Goal: Book appointment/travel/reservation

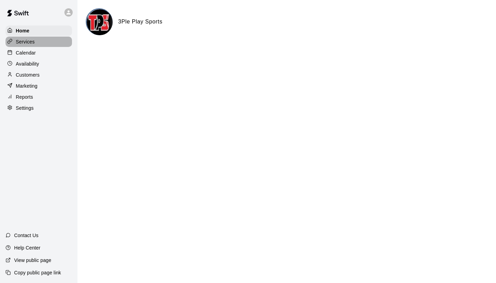
click at [39, 42] on div "Services" at bounding box center [39, 42] width 67 height 10
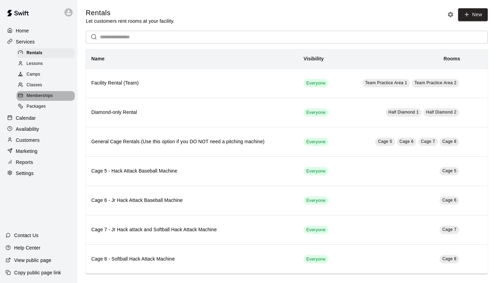
click at [43, 95] on span "Memberships" at bounding box center [40, 95] width 26 height 7
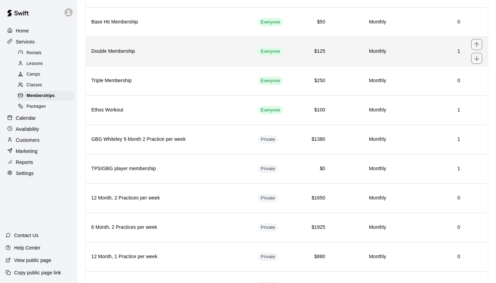
scroll to position [120, 0]
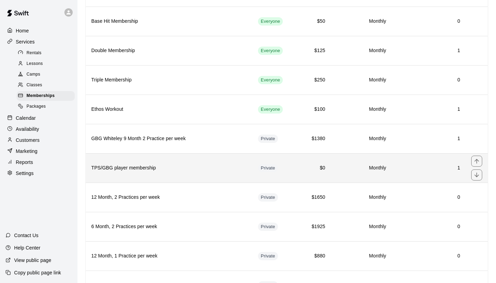
click at [180, 164] on h6 "TPS/GBG player membership" at bounding box center [169, 168] width 156 height 8
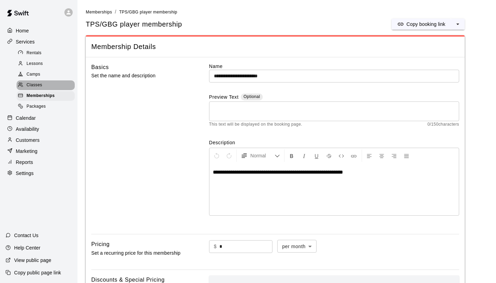
click at [53, 82] on div "Classes" at bounding box center [46, 85] width 58 height 10
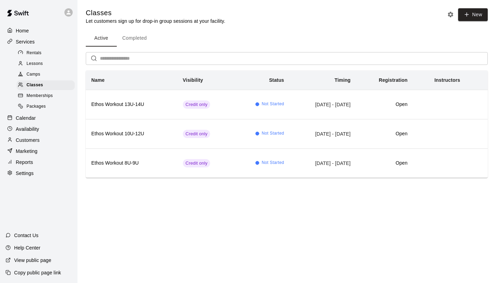
click at [51, 94] on span "Memberships" at bounding box center [40, 95] width 26 height 7
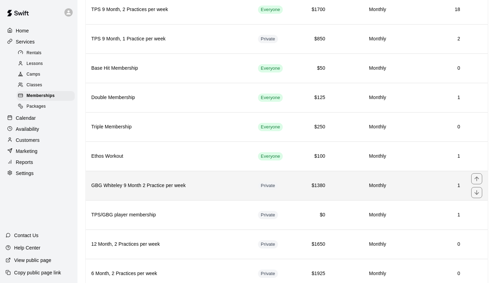
scroll to position [74, 0]
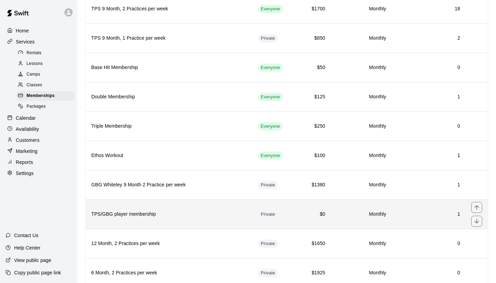
click at [192, 207] on th "TPS/GBG player membership" at bounding box center [169, 213] width 167 height 29
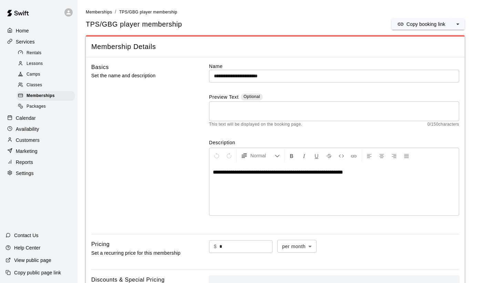
click at [46, 82] on div "Classes" at bounding box center [46, 85] width 58 height 10
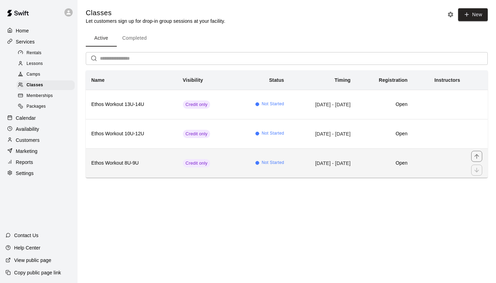
click at [154, 157] on th "Ethos Workout 8U-9U" at bounding box center [132, 162] width 92 height 29
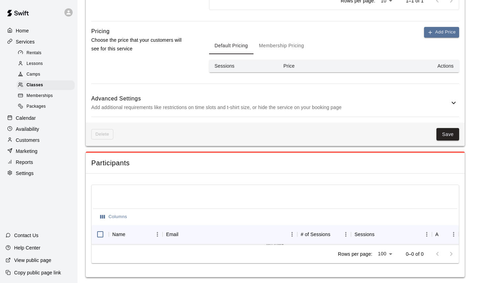
scroll to position [419, 0]
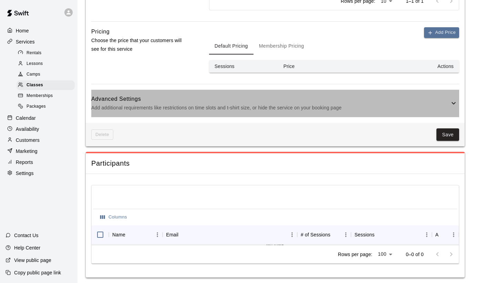
click at [455, 102] on icon at bounding box center [454, 103] width 4 height 2
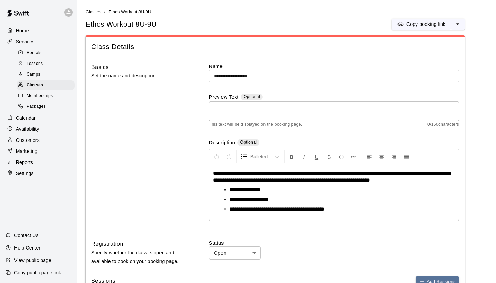
scroll to position [0, 0]
click at [47, 93] on span "Memberships" at bounding box center [40, 95] width 26 height 7
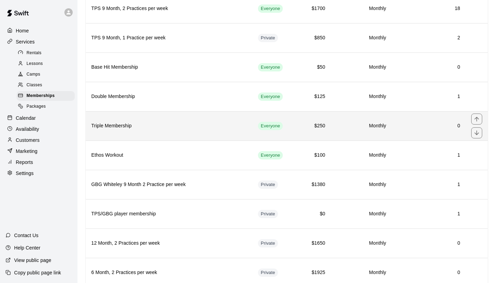
scroll to position [77, 0]
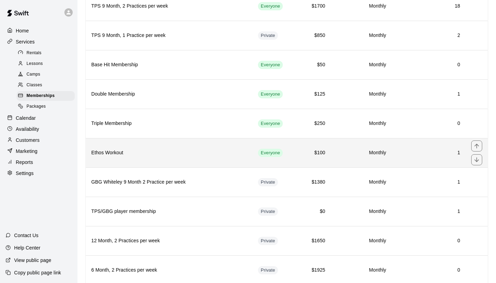
click at [177, 148] on th "Ethos Workout" at bounding box center [169, 152] width 167 height 29
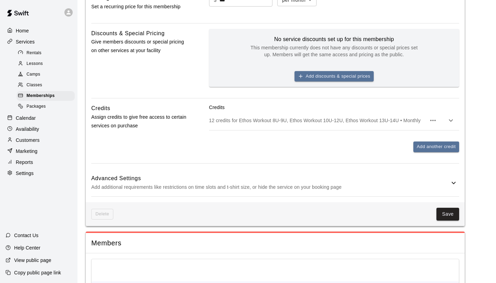
scroll to position [254, 0]
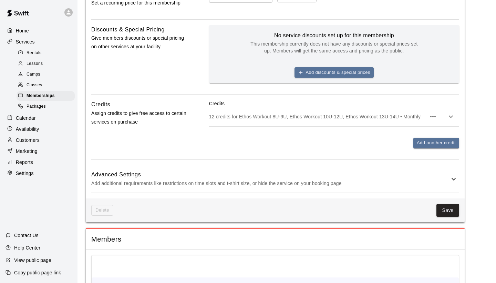
click at [452, 117] on icon "button" at bounding box center [451, 116] width 8 height 8
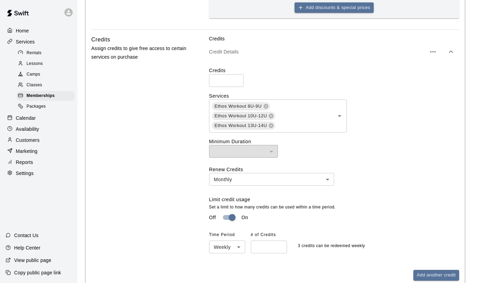
scroll to position [321, 0]
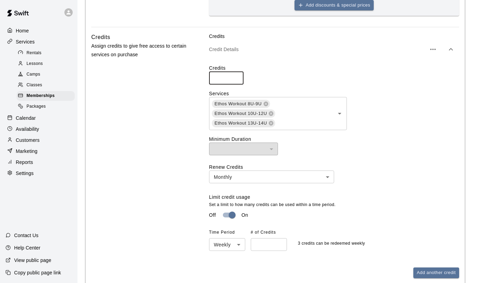
click at [235, 78] on input "**" at bounding box center [226, 78] width 34 height 13
click at [235, 78] on input "*" at bounding box center [226, 78] width 34 height 13
type input "*"
click at [235, 78] on input "*" at bounding box center [226, 78] width 34 height 13
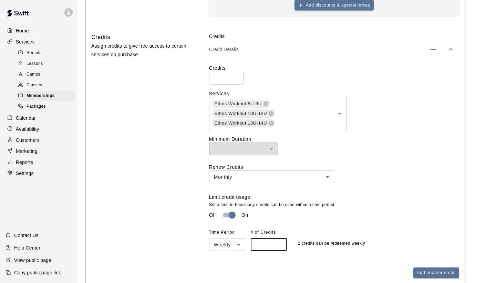
click at [280, 244] on input "*" at bounding box center [269, 244] width 36 height 13
type input "*"
click at [280, 241] on input "*" at bounding box center [269, 244] width 36 height 13
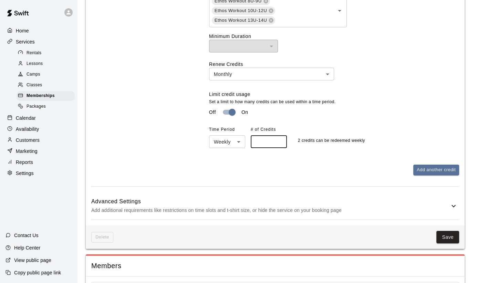
scroll to position [426, 0]
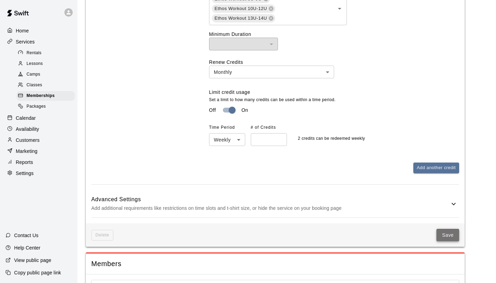
click at [446, 234] on button "Save" at bounding box center [448, 234] width 23 height 13
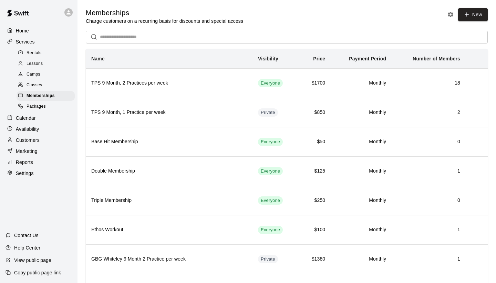
click at [42, 115] on div "Calendar" at bounding box center [39, 118] width 67 height 10
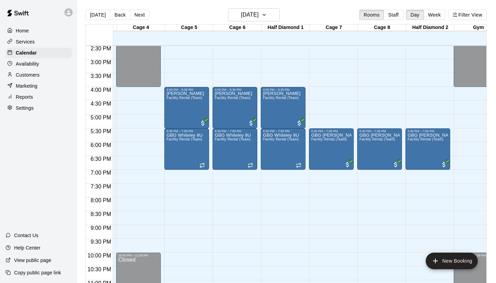
scroll to position [0, 141]
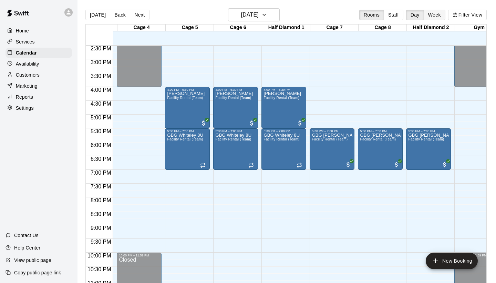
click at [436, 16] on button "Week" at bounding box center [435, 15] width 22 height 10
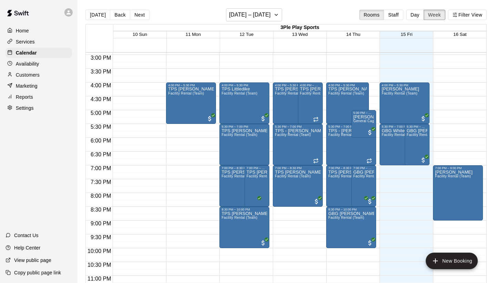
scroll to position [411, 0]
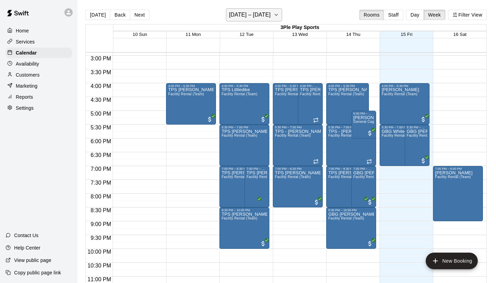
click at [275, 17] on icon "button" at bounding box center [277, 15] width 6 height 8
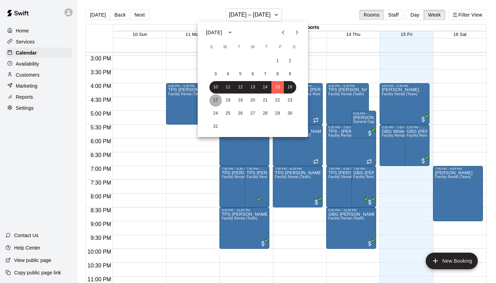
click at [216, 99] on button "17" at bounding box center [215, 100] width 12 height 12
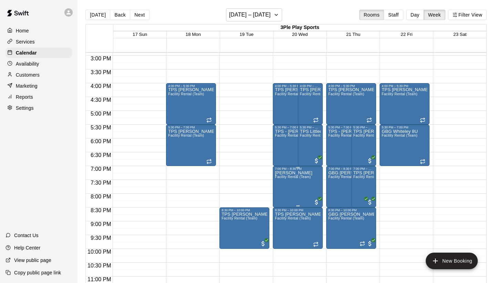
click at [279, 177] on icon "edit" at bounding box center [282, 178] width 8 height 8
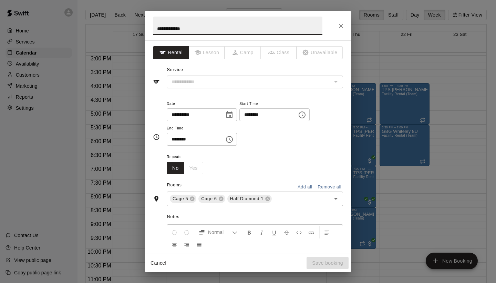
type input "**********"
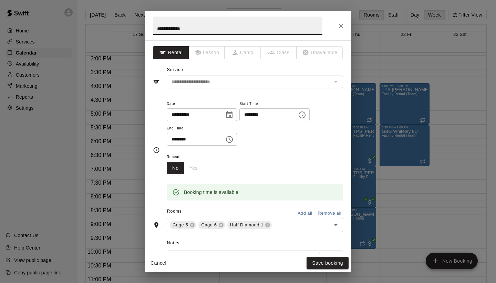
click at [168, 30] on input "**********" at bounding box center [238, 26] width 170 height 18
type input "**********"
click at [329, 261] on button "Save booking" at bounding box center [328, 262] width 42 height 13
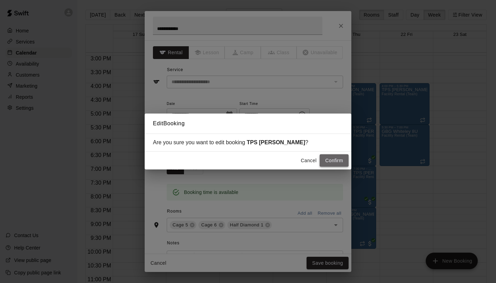
click at [335, 162] on button "Confirm" at bounding box center [334, 160] width 29 height 13
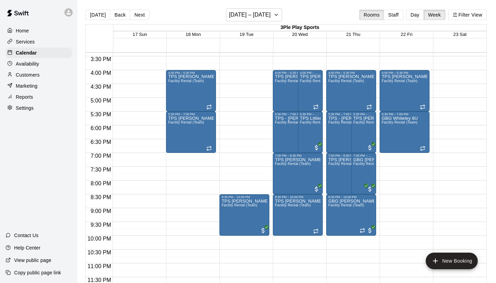
scroll to position [424, 0]
click at [275, 15] on icon "button" at bounding box center [277, 15] width 6 height 8
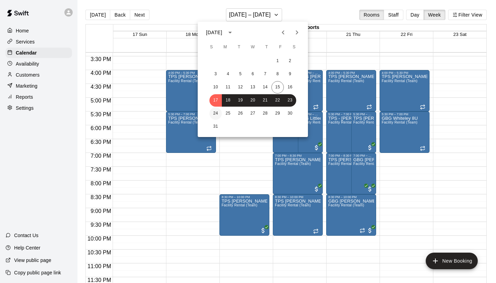
click at [216, 113] on button "24" at bounding box center [215, 113] width 12 height 12
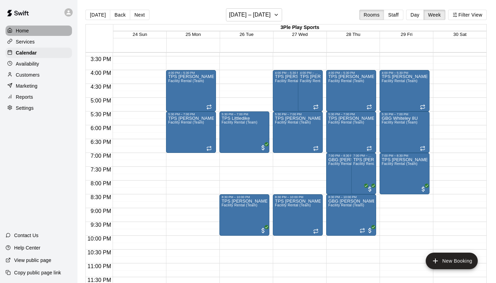
click at [29, 30] on div "Home" at bounding box center [39, 30] width 67 height 10
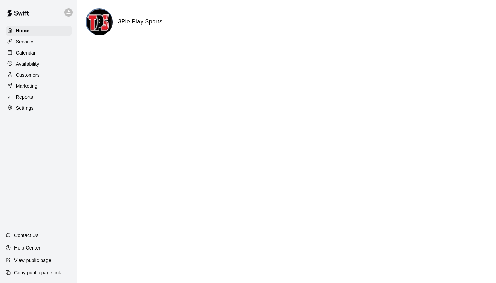
click at [30, 54] on p "Calendar" at bounding box center [26, 52] width 20 height 7
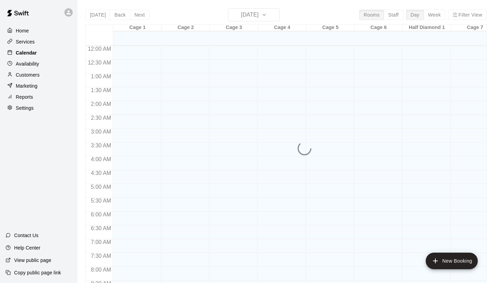
scroll to position [328, 0]
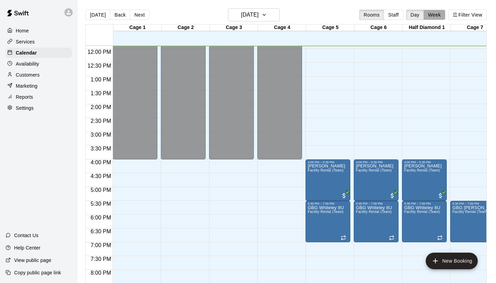
click at [436, 15] on button "Week" at bounding box center [435, 15] width 22 height 10
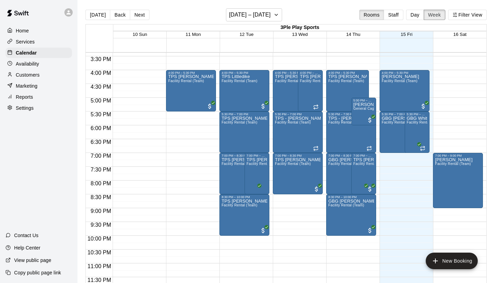
scroll to position [424, 0]
